Goal: Task Accomplishment & Management: Manage account settings

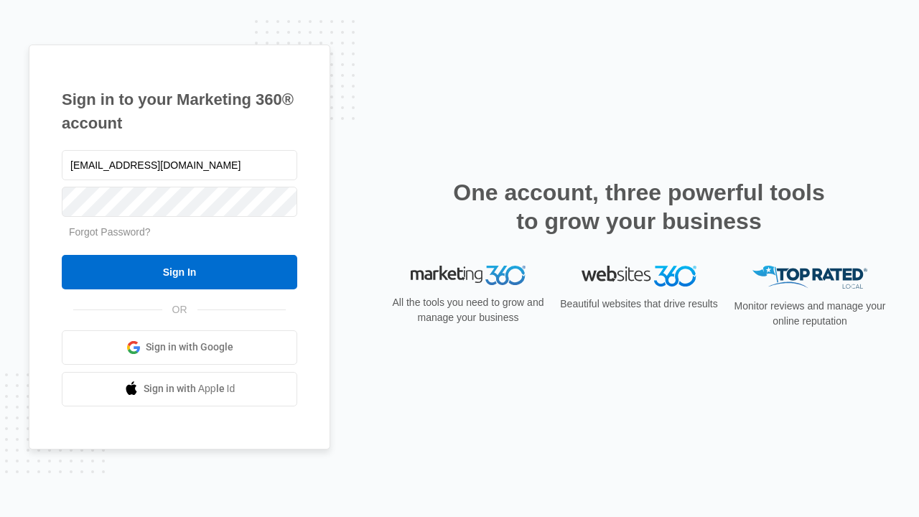
type input "[EMAIL_ADDRESS][DOMAIN_NAME]"
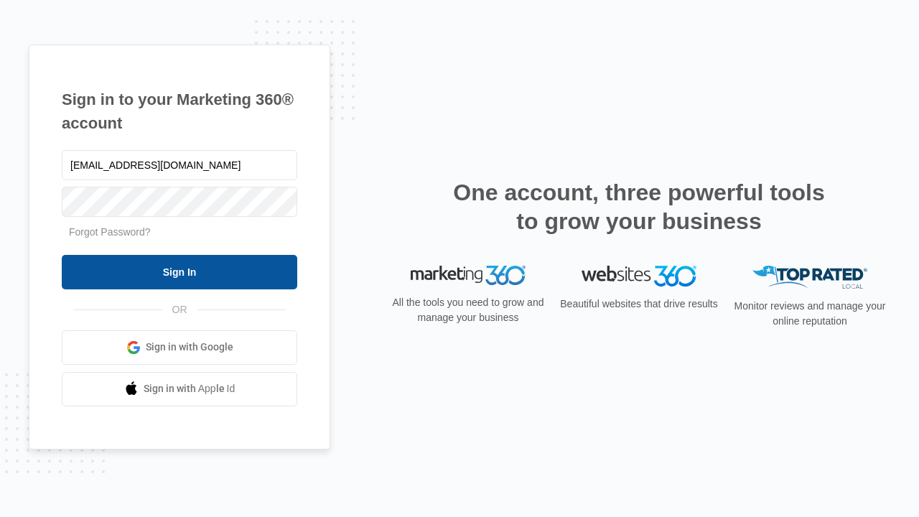
click at [180, 271] on input "Sign In" at bounding box center [180, 272] width 236 height 34
